Goal: Task Accomplishment & Management: Manage account settings

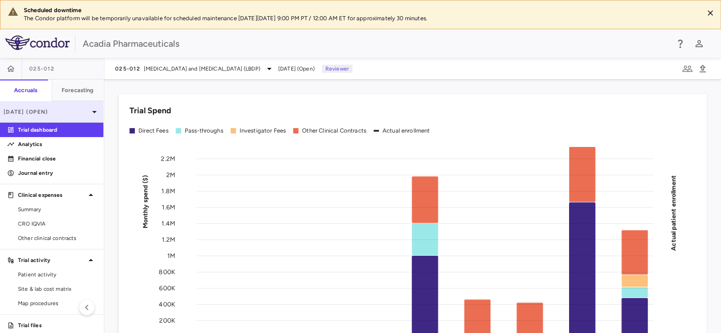
click at [55, 110] on p "[DATE] (Open)" at bounding box center [46, 112] width 85 height 8
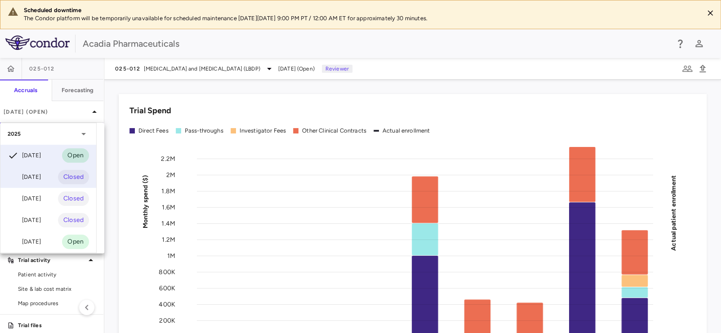
click at [39, 172] on div "[DATE]" at bounding box center [24, 177] width 33 height 11
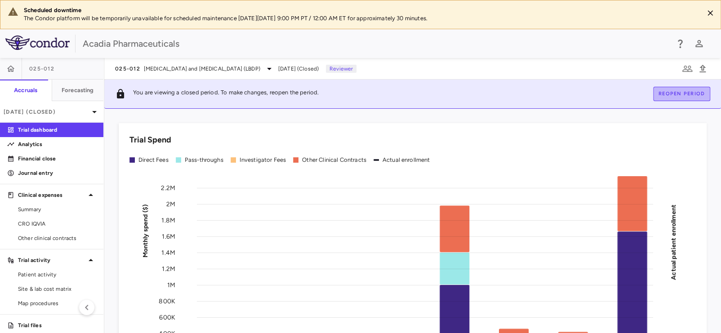
click at [676, 91] on button "Reopen period" at bounding box center [681, 94] width 57 height 14
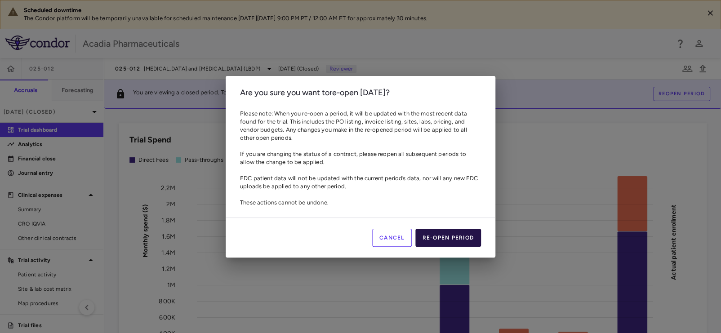
click at [440, 238] on button "Re-open period" at bounding box center [448, 238] width 66 height 18
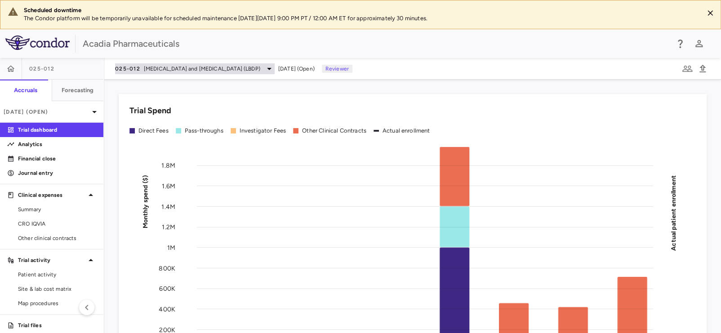
click at [151, 66] on span "[MEDICAL_DATA] and [MEDICAL_DATA] (LBDP)" at bounding box center [202, 69] width 116 height 8
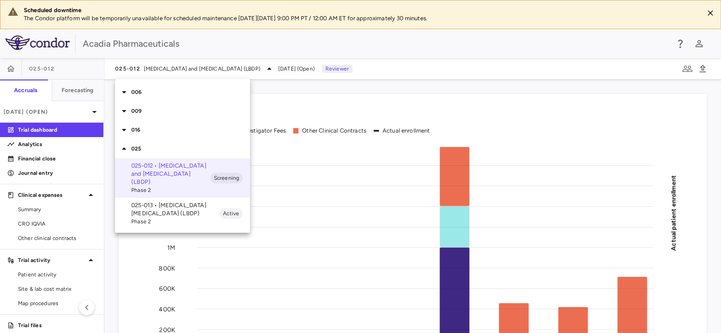
click at [159, 208] on p "025-013 • [MEDICAL_DATA] [MEDICAL_DATA] (LBDP)" at bounding box center [175, 209] width 88 height 16
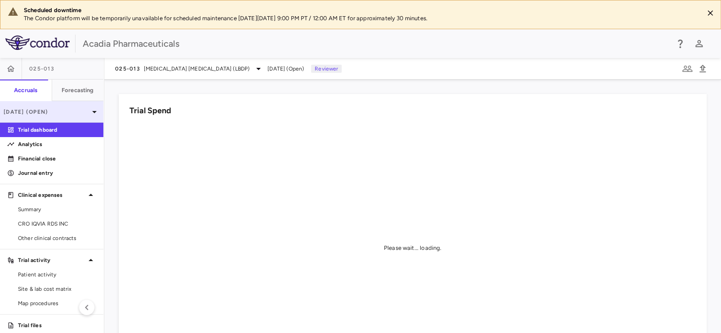
click at [46, 115] on p "[DATE] (Open)" at bounding box center [46, 112] width 85 height 8
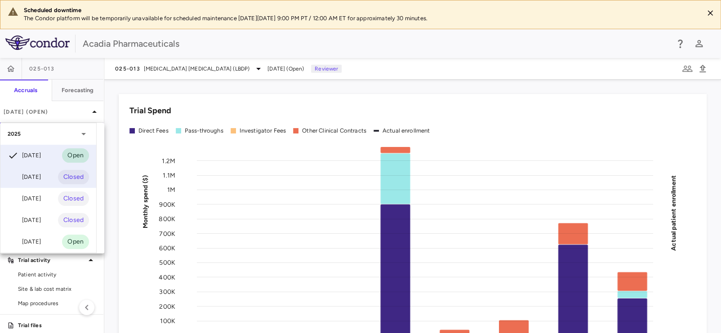
click at [31, 177] on div "[DATE]" at bounding box center [24, 177] width 33 height 11
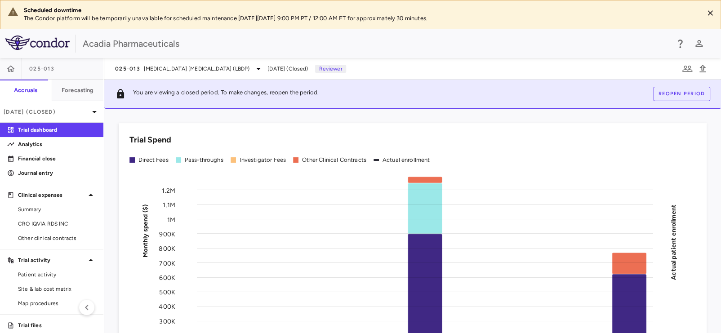
click at [669, 91] on button "Reopen period" at bounding box center [681, 94] width 57 height 14
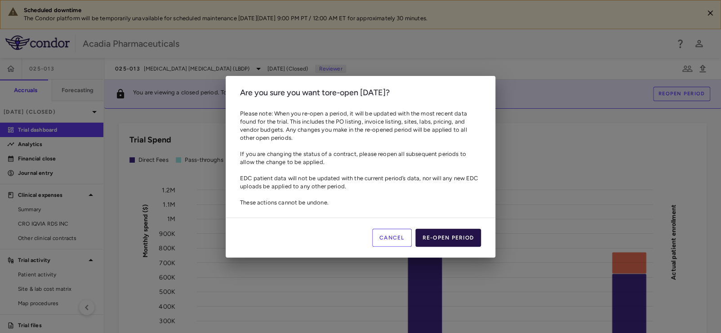
click at [447, 238] on button "Re-open period" at bounding box center [448, 238] width 66 height 18
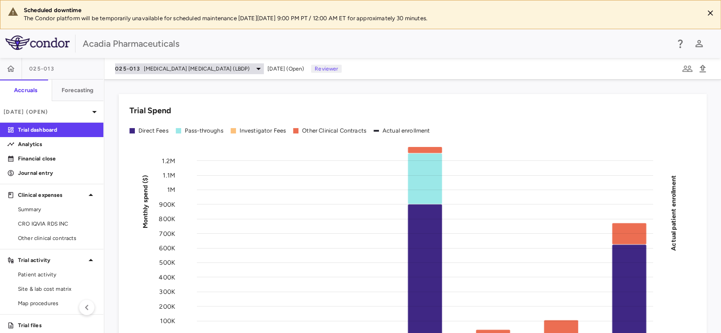
click at [185, 70] on span "[MEDICAL_DATA] [MEDICAL_DATA] (LBDP)" at bounding box center [197, 69] width 106 height 8
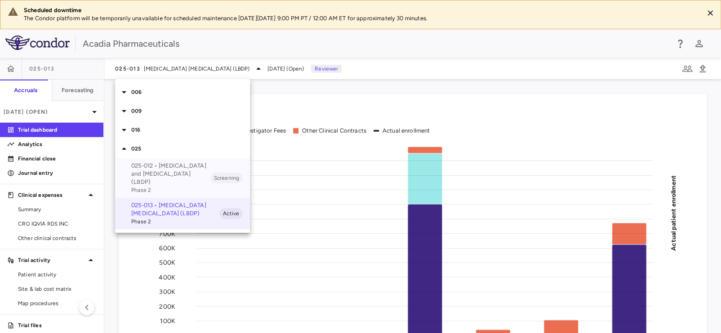
click at [158, 176] on p "025-012 • [MEDICAL_DATA] and [MEDICAL_DATA] (LBDP)" at bounding box center [170, 174] width 79 height 24
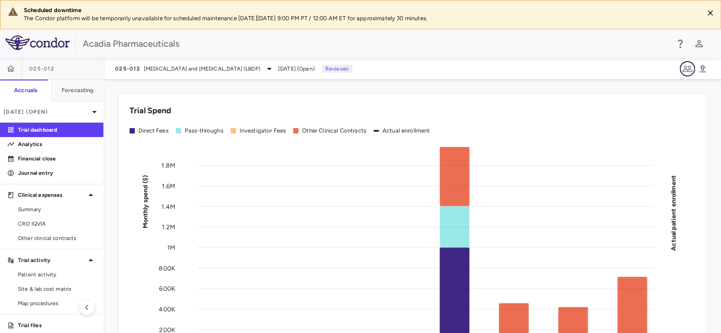
click at [685, 69] on icon "button" at bounding box center [687, 69] width 10 height 6
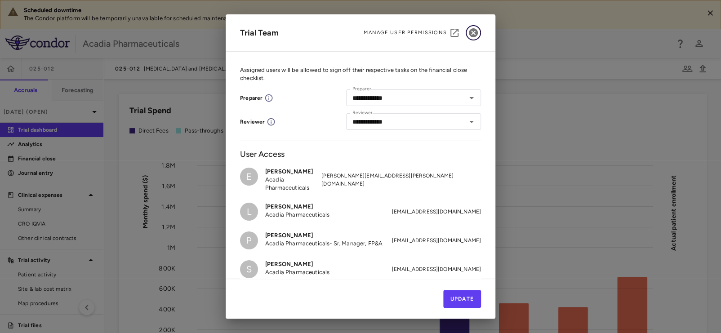
click at [472, 32] on icon "button" at bounding box center [473, 32] width 11 height 11
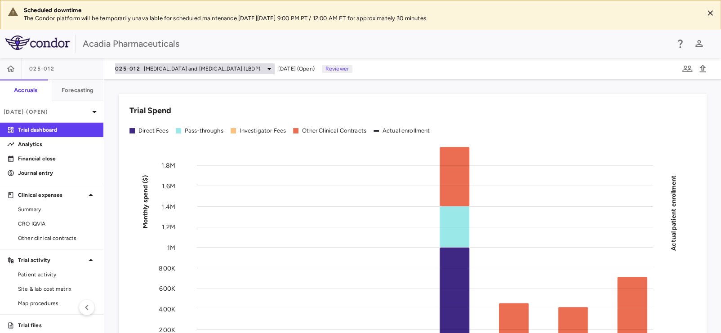
click at [250, 70] on span "[MEDICAL_DATA] and [MEDICAL_DATA] (LBDP)" at bounding box center [202, 69] width 116 height 8
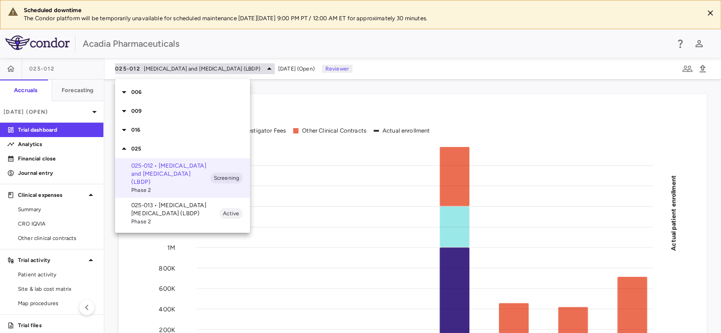
click at [250, 70] on div at bounding box center [360, 166] width 721 height 333
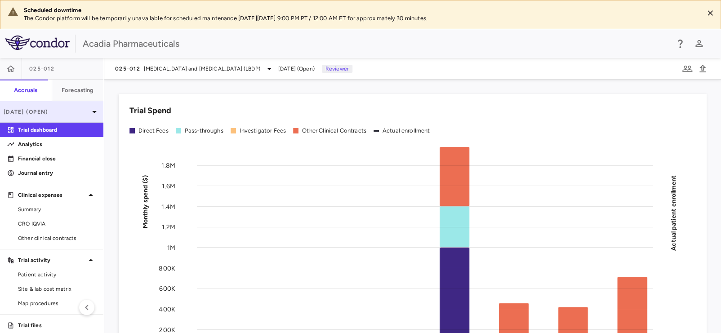
click at [66, 111] on p "[DATE] (Open)" at bounding box center [46, 112] width 85 height 8
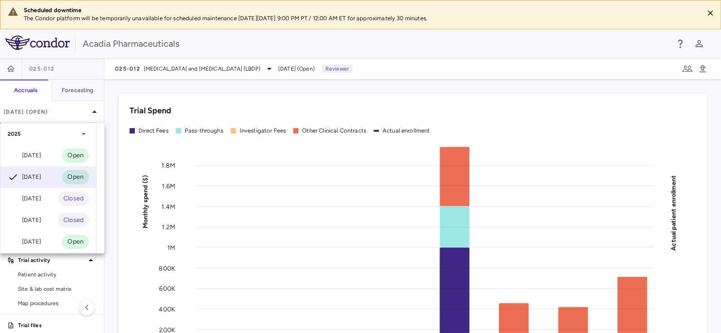
click at [427, 91] on div at bounding box center [360, 166] width 721 height 333
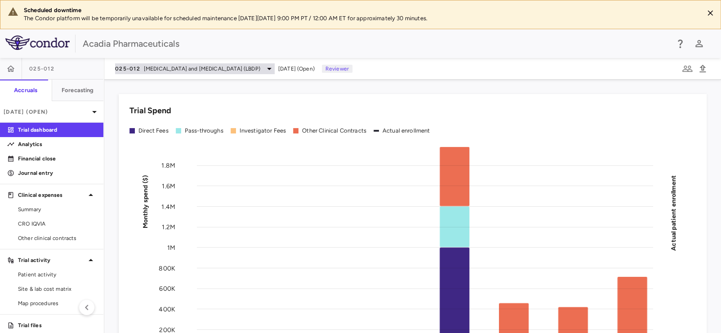
click at [156, 63] on div "025-012 [MEDICAL_DATA] and [MEDICAL_DATA] (LBDP)" at bounding box center [194, 68] width 159 height 11
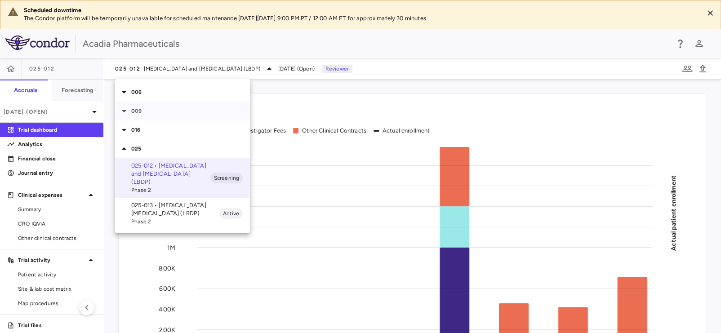
click at [135, 108] on p "009" at bounding box center [190, 111] width 119 height 8
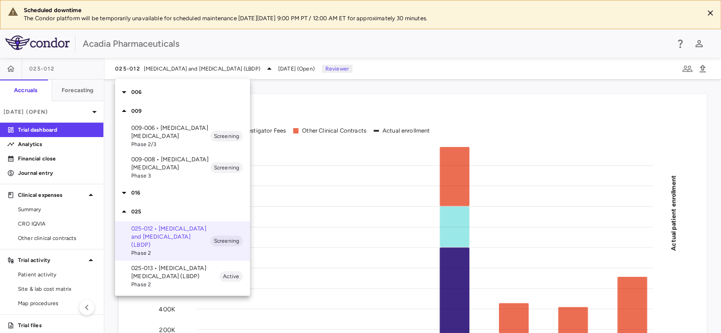
click at [142, 133] on p "009-006 • [MEDICAL_DATA] [MEDICAL_DATA]" at bounding box center [170, 132] width 79 height 16
